Goal: Information Seeking & Learning: Learn about a topic

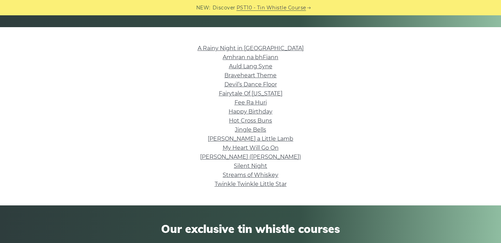
scroll to position [155, 0]
click at [261, 166] on link "Silent Night" at bounding box center [250, 165] width 33 height 7
click at [274, 94] on link "Fairytale Of New York" at bounding box center [251, 93] width 64 height 7
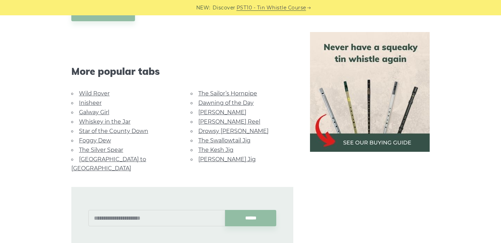
scroll to position [614, 0]
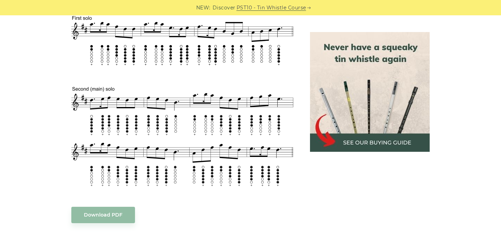
scroll to position [374, 0]
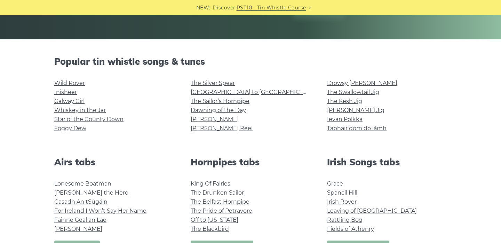
scroll to position [144, 0]
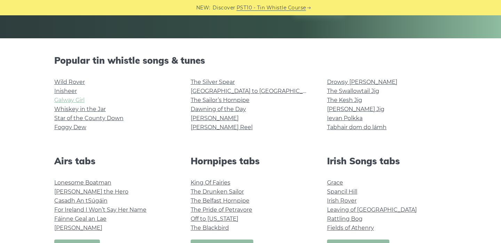
click at [78, 98] on link "Galway Girl" at bounding box center [69, 100] width 30 height 7
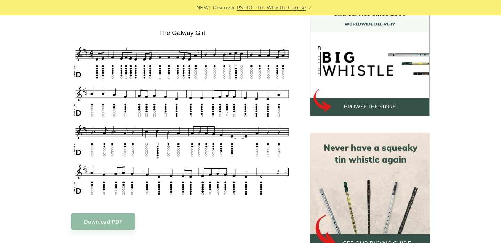
scroll to position [201, 0]
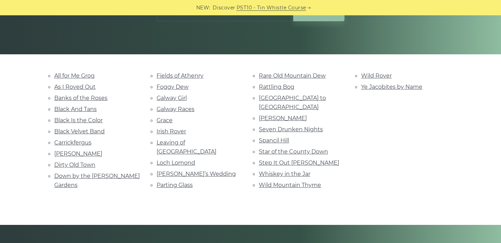
scroll to position [129, 0]
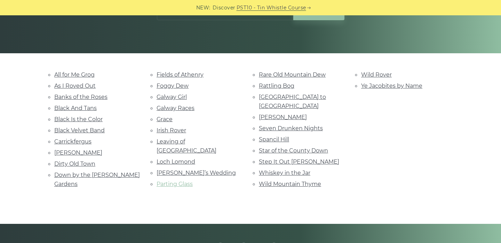
click at [159, 181] on link "Parting Glass" at bounding box center [175, 184] width 36 height 7
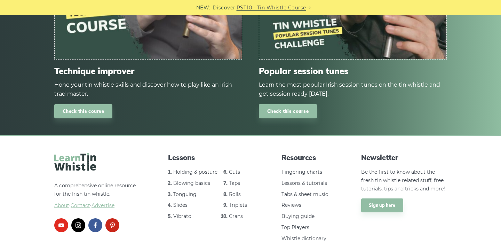
scroll to position [488, 0]
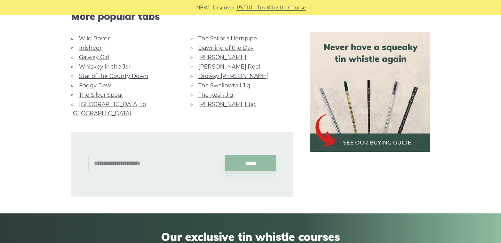
scroll to position [473, 0]
